Goal: Transaction & Acquisition: Purchase product/service

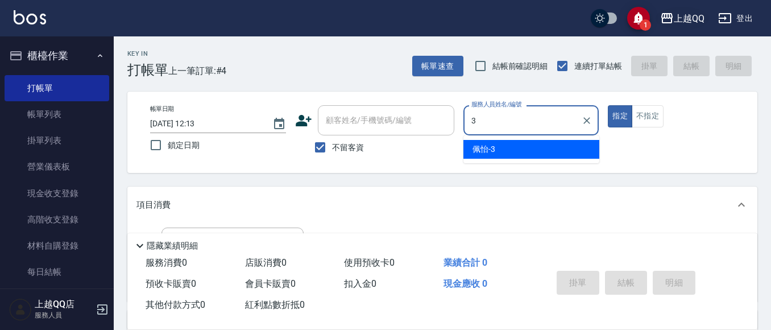
type input "佩怡-3"
type button "true"
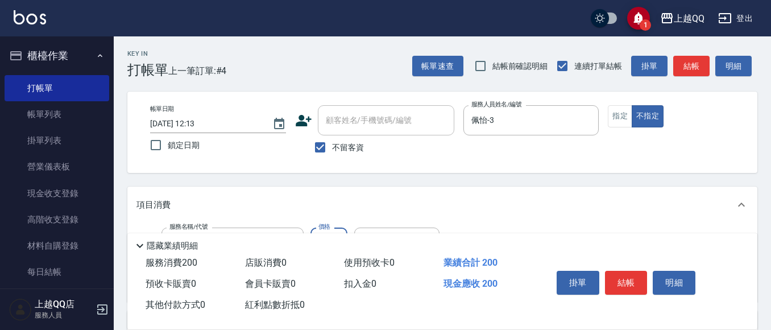
type input "洗髮(101)"
type input "220"
type input "佩怡-3"
drag, startPoint x: 634, startPoint y: 280, endPoint x: 640, endPoint y: 281, distance: 5.8
click at [638, 280] on button "結帳" at bounding box center [626, 283] width 43 height 24
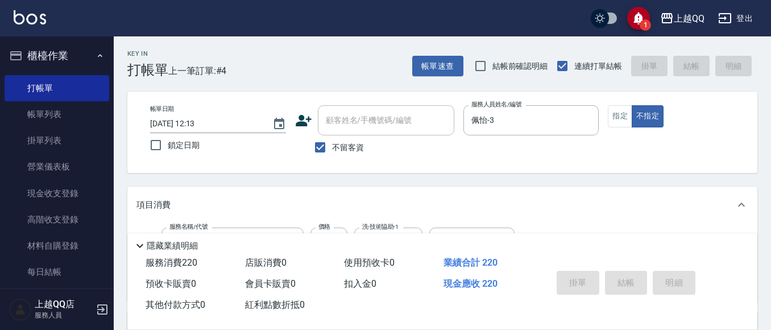
type input "[DATE] 13:42"
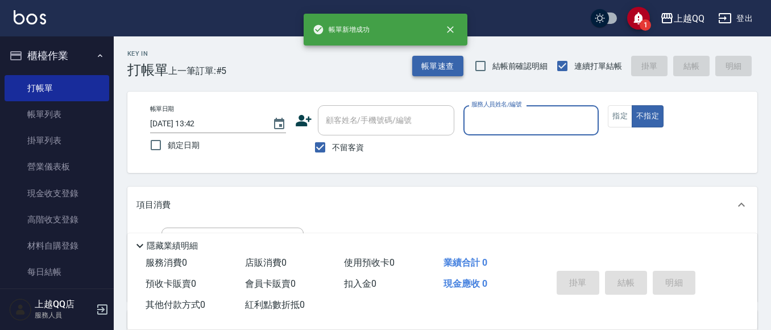
click at [428, 74] on button "帳單速查" at bounding box center [437, 66] width 51 height 21
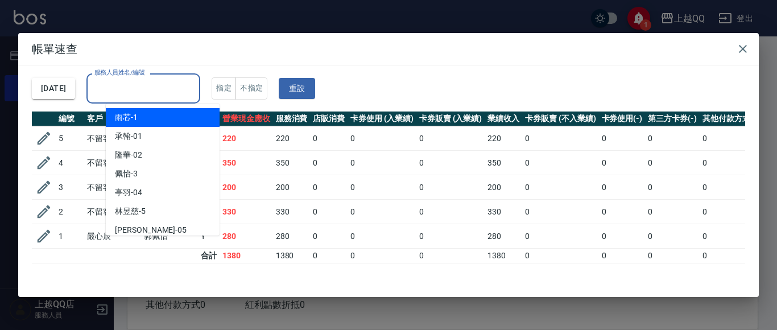
drag, startPoint x: 196, startPoint y: 86, endPoint x: 203, endPoint y: 51, distance: 36.5
click at [195, 85] on input "服務人員姓名/編號" at bounding box center [143, 88] width 103 height 20
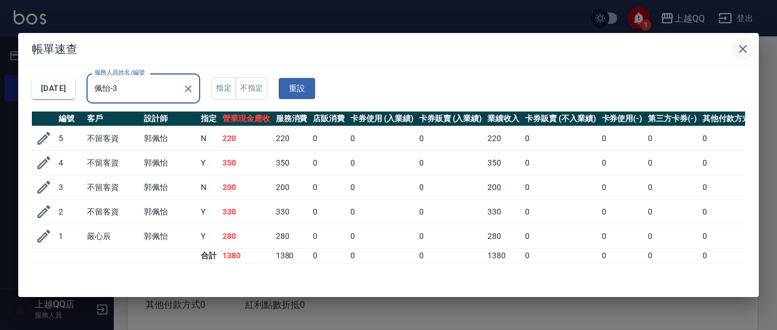
type input "佩怡-3"
click at [743, 49] on icon "button" at bounding box center [743, 49] width 8 height 8
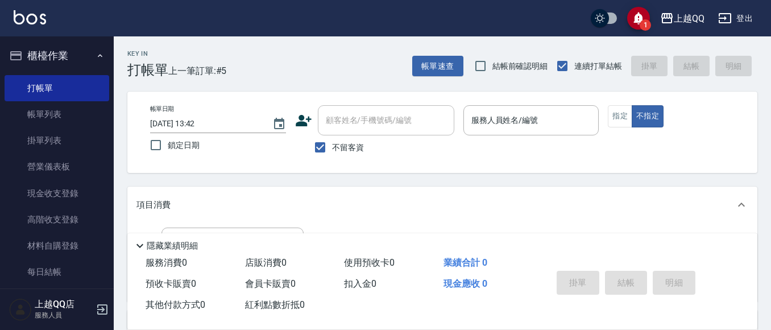
drag, startPoint x: 336, startPoint y: 148, endPoint x: 354, endPoint y: 119, distance: 33.4
click at [336, 147] on span "不留客資" at bounding box center [348, 148] width 32 height 12
click at [332, 147] on input "不留客資" at bounding box center [320, 147] width 24 height 24
checkbox input "false"
click at [355, 118] on input "顧客姓名/手機號碼/編號" at bounding box center [377, 120] width 109 height 20
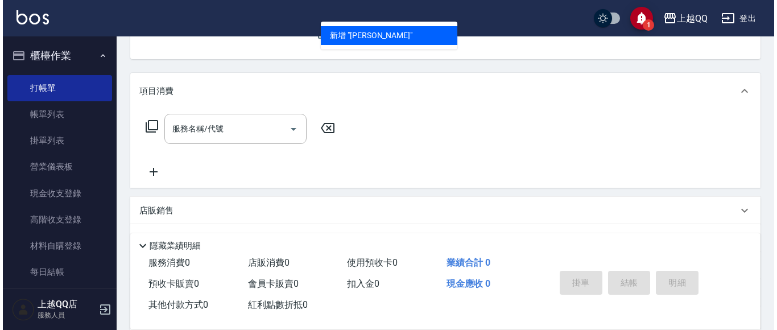
scroll to position [57, 0]
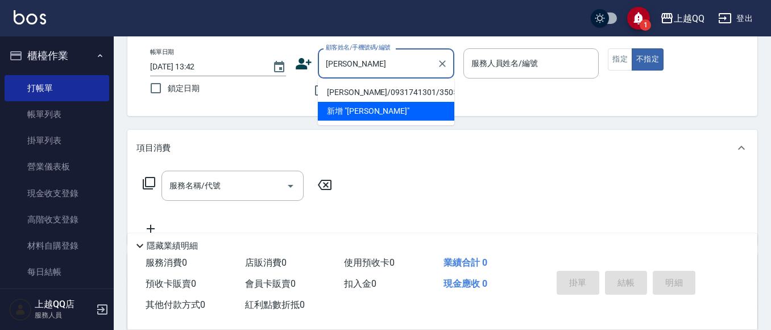
click at [404, 86] on li "[PERSON_NAME]/0931741301/3505" at bounding box center [386, 92] width 136 height 19
type input "[PERSON_NAME]/0931741301/3505"
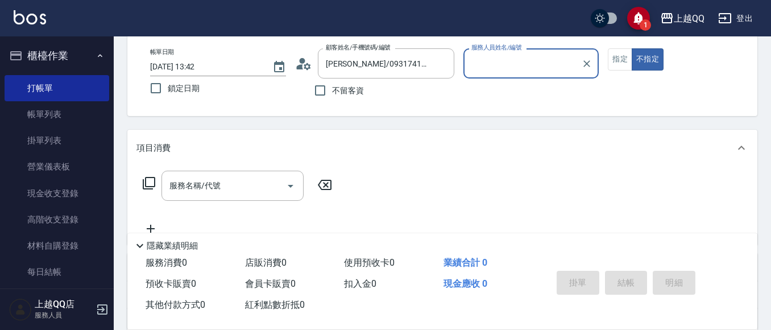
type input "欣樺-6"
click at [302, 67] on icon at bounding box center [303, 63] width 17 height 17
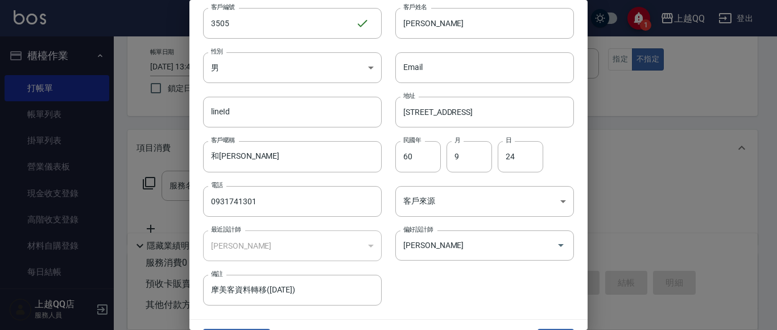
scroll to position [64, 0]
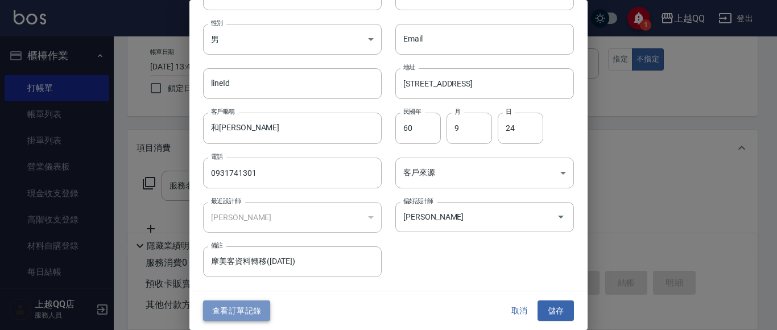
click at [221, 304] on button "查看訂單記錄" at bounding box center [236, 310] width 67 height 21
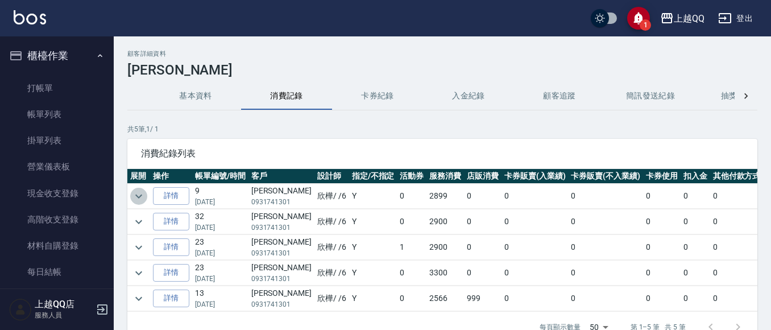
click at [142, 198] on icon "expand row" at bounding box center [139, 196] width 14 height 14
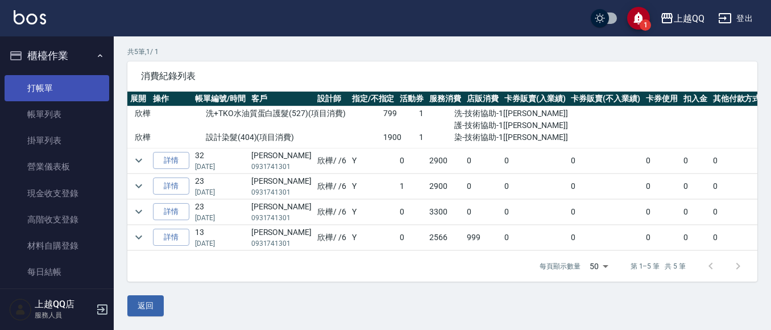
scroll to position [64, 0]
click at [30, 88] on link "打帳單" at bounding box center [57, 88] width 105 height 26
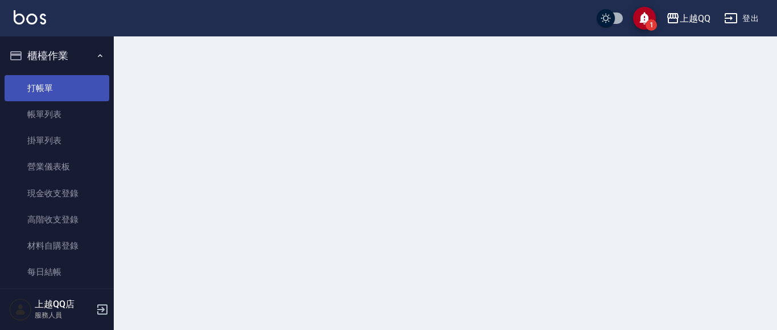
click at [30, 88] on link "打帳單" at bounding box center [57, 88] width 105 height 26
